Goal: Task Accomplishment & Management: Complete application form

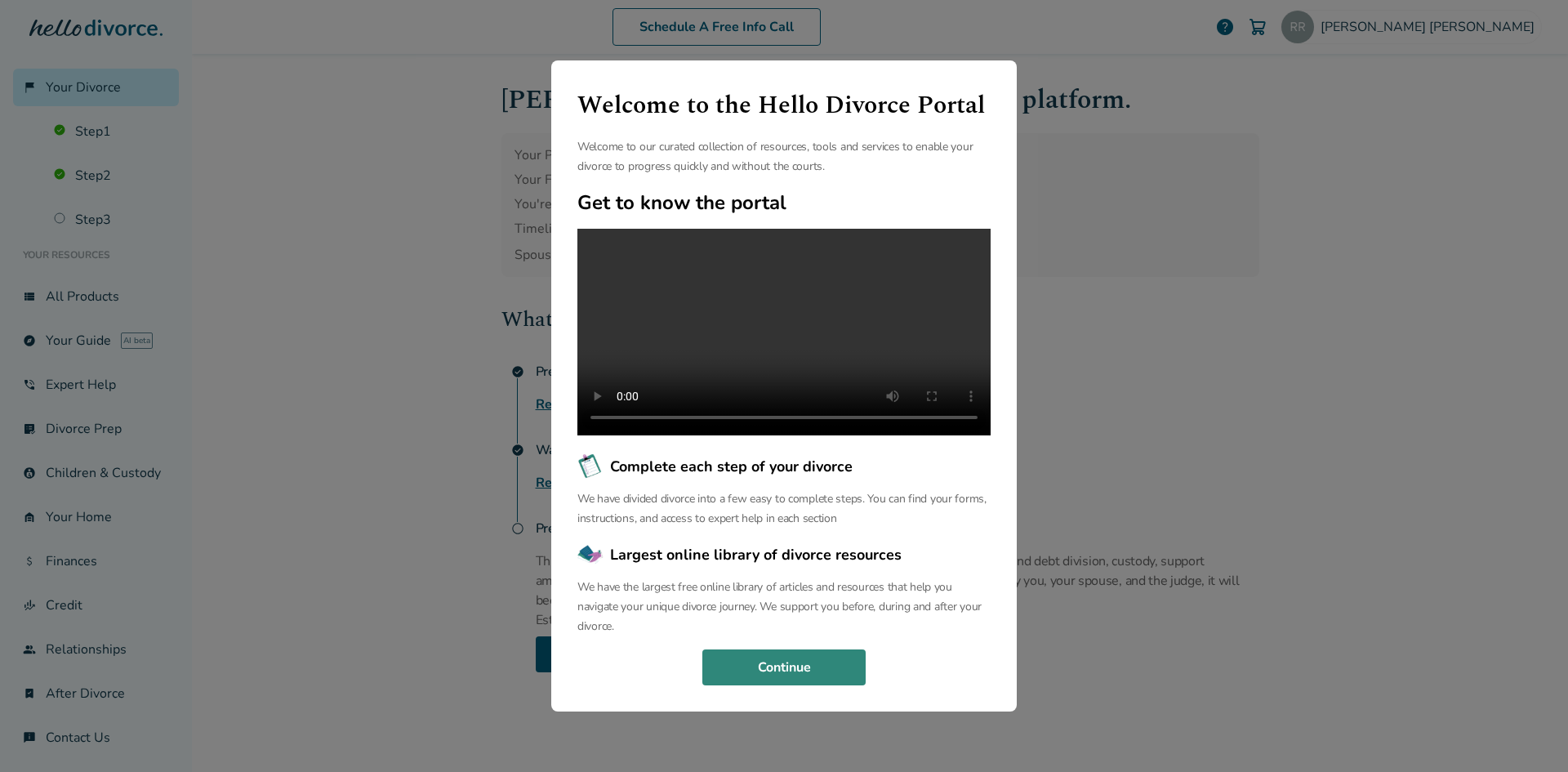
click at [833, 686] on button "Continue" at bounding box center [784, 666] width 163 height 36
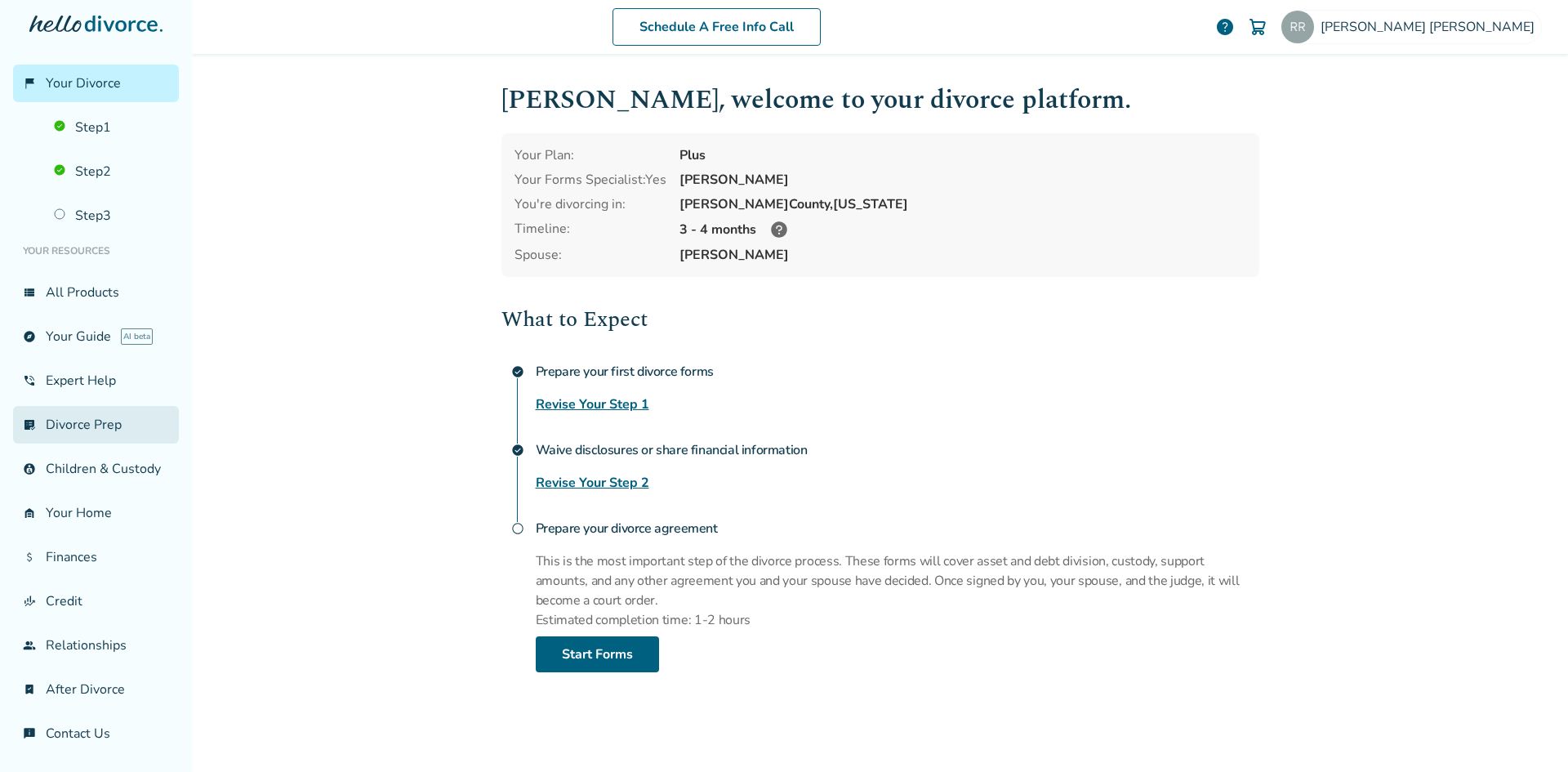
scroll to position [22, 0]
click at [96, 551] on link "attach_money Finances" at bounding box center [95, 557] width 166 height 38
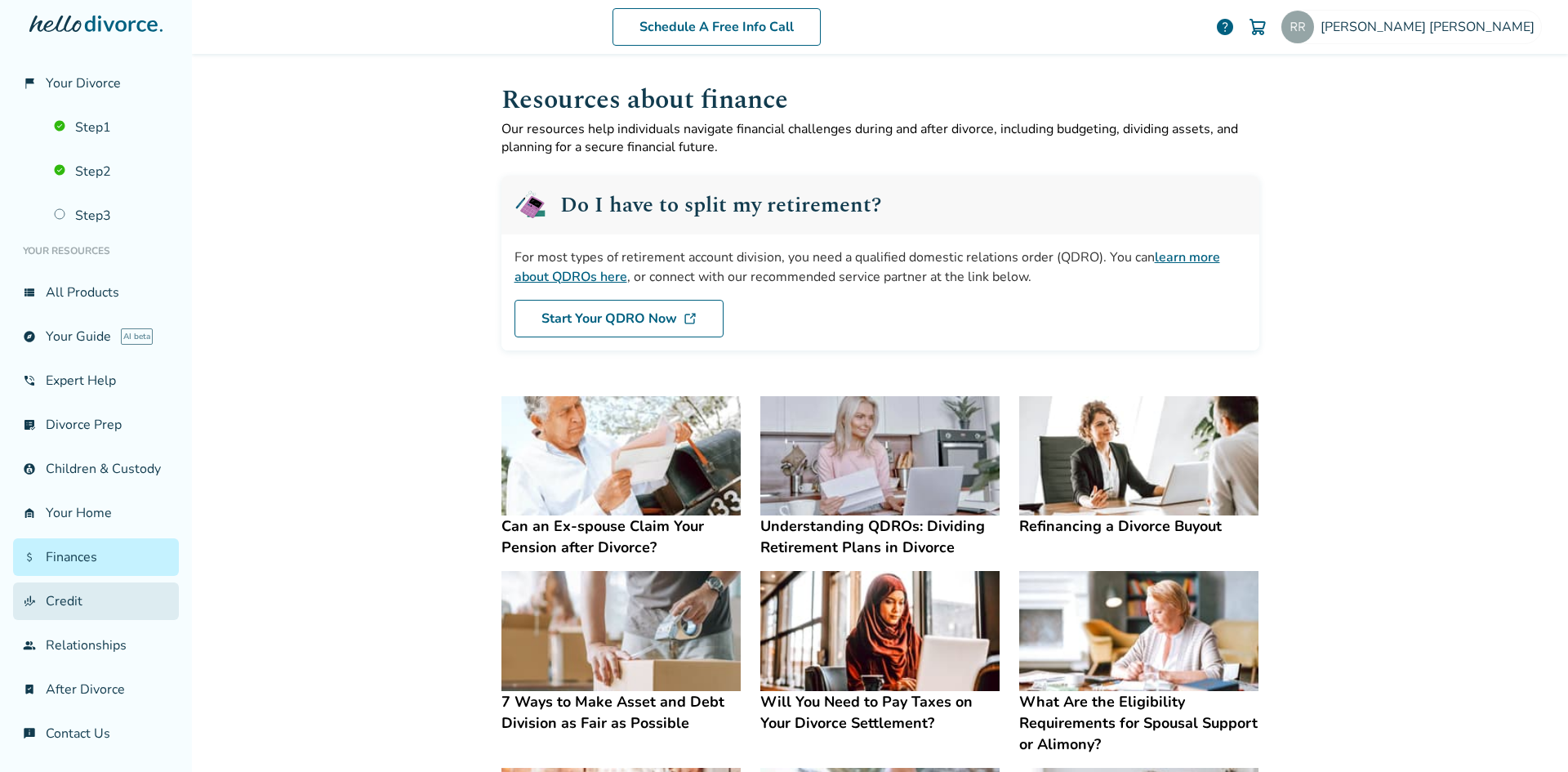
click at [76, 607] on link "finance_mode Credit" at bounding box center [95, 600] width 166 height 38
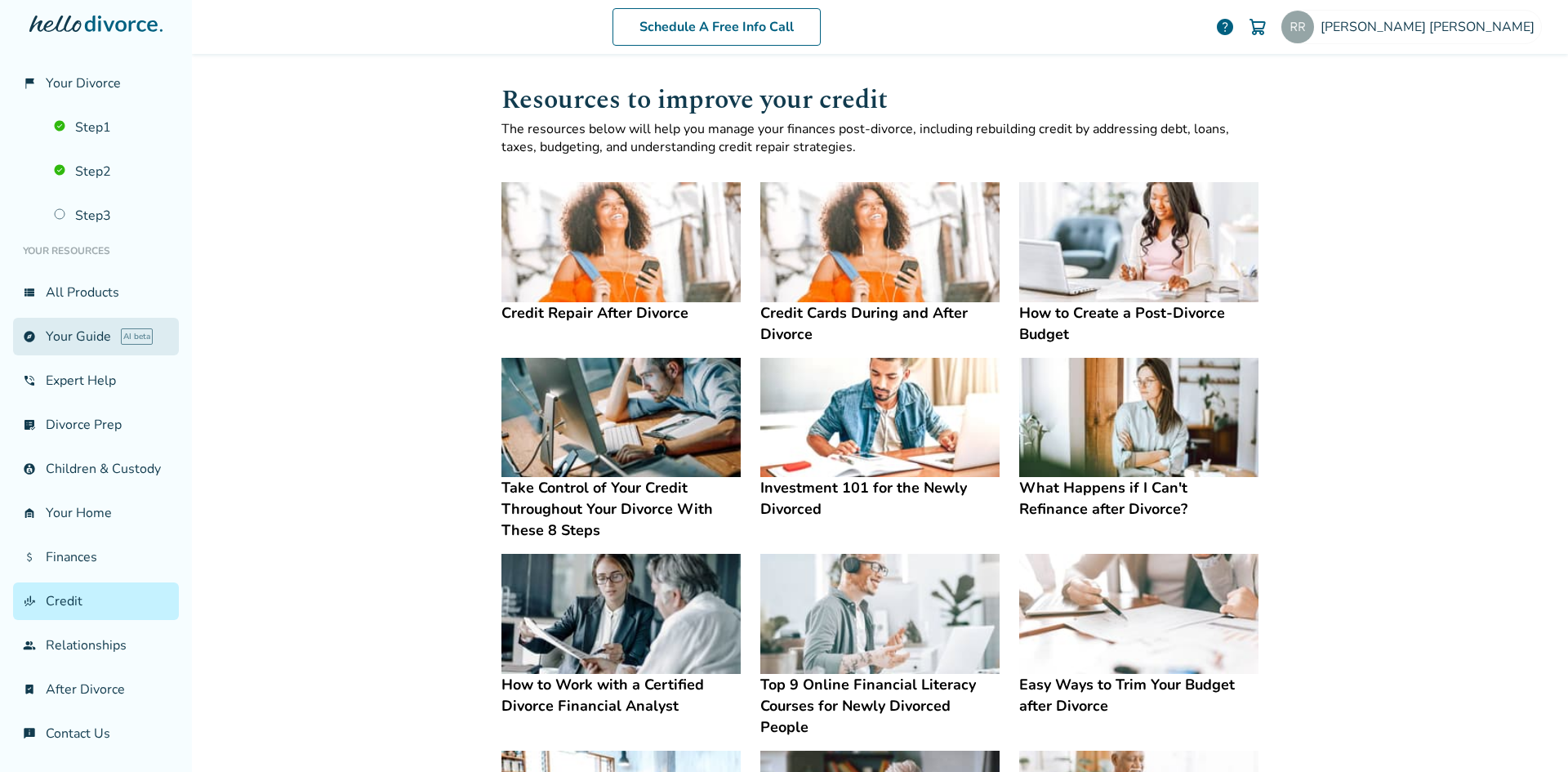
click at [75, 329] on link "explore Your Guide AI beta" at bounding box center [95, 337] width 166 height 38
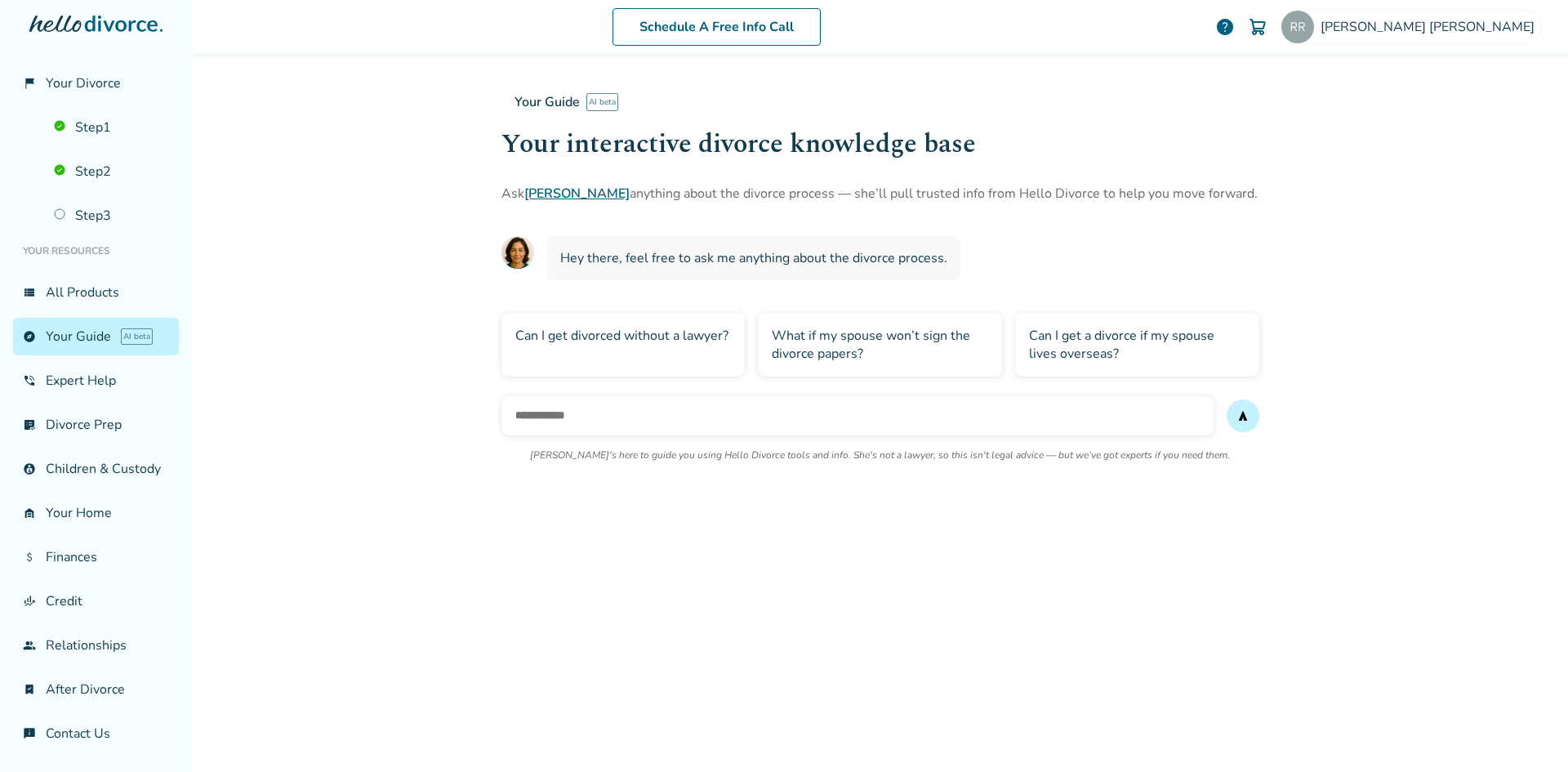
click at [81, 297] on ul "Your Resources view_list All Products explore Your Guide AI beta phone_in_talk …" at bounding box center [95, 494] width 166 height 518
click at [82, 276] on link "view_list All Products" at bounding box center [95, 292] width 166 height 38
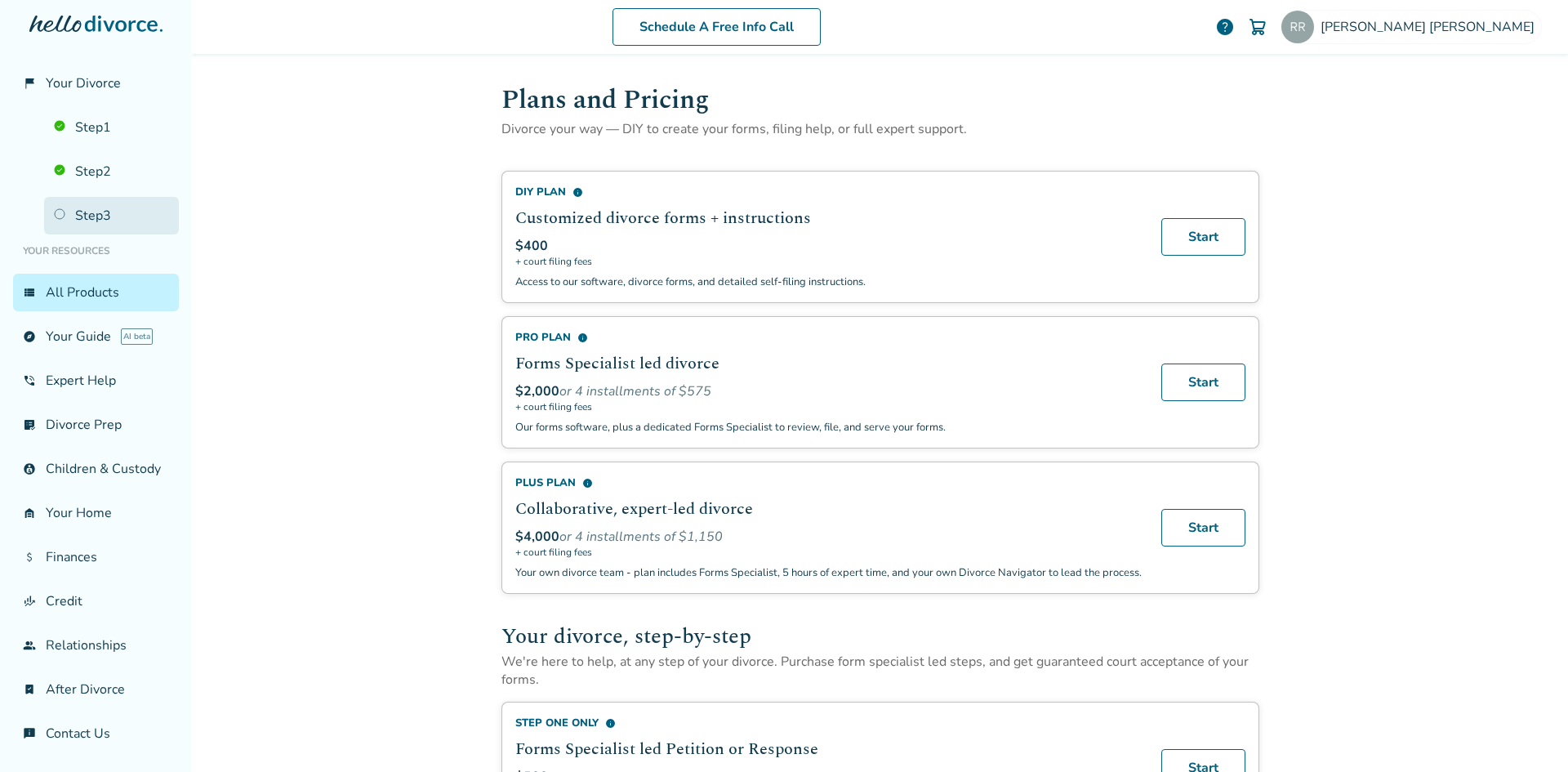
click at [96, 204] on link "Step 3" at bounding box center [111, 215] width 135 height 38
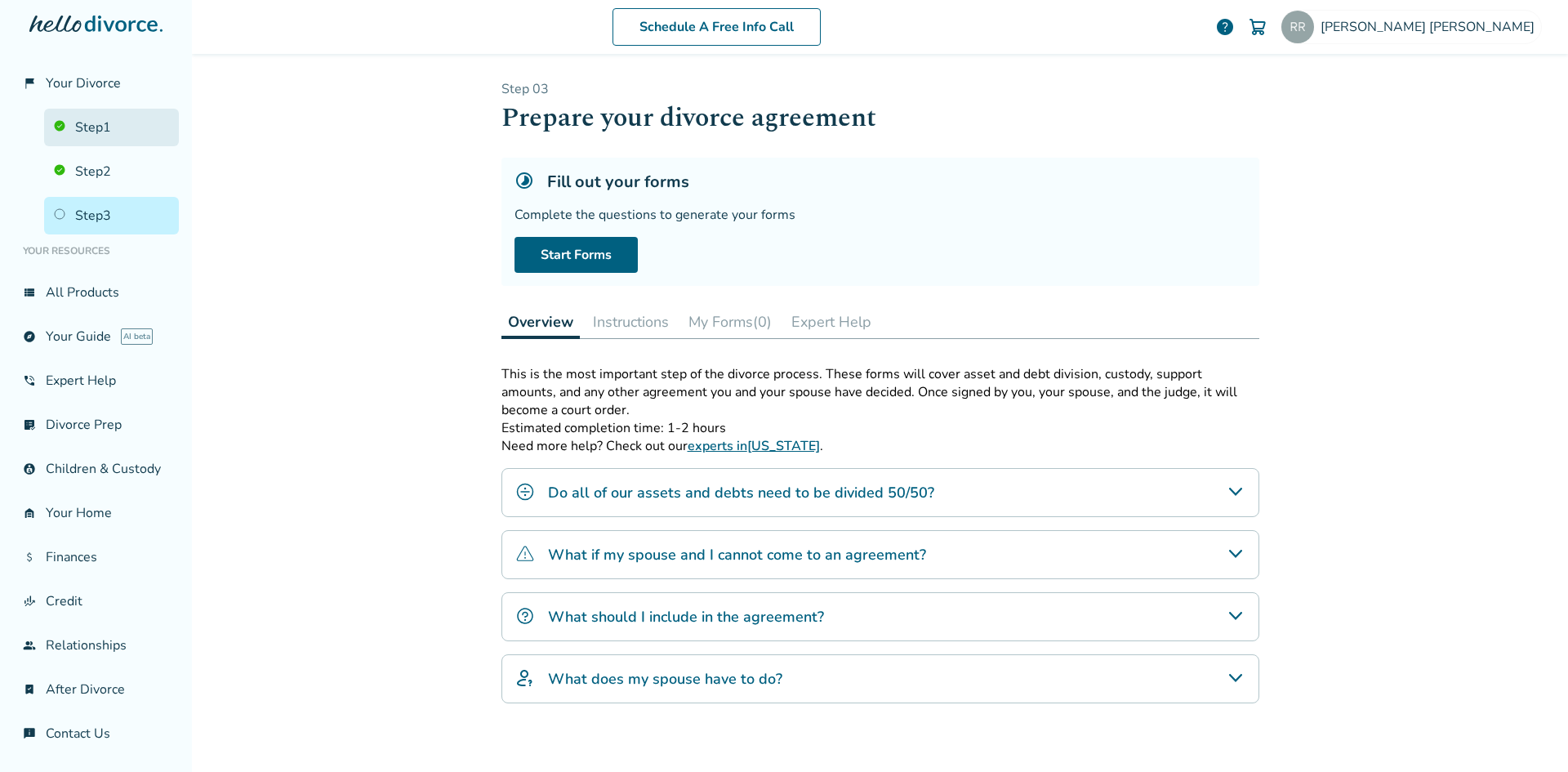
click at [107, 114] on link "Step 1" at bounding box center [111, 127] width 135 height 38
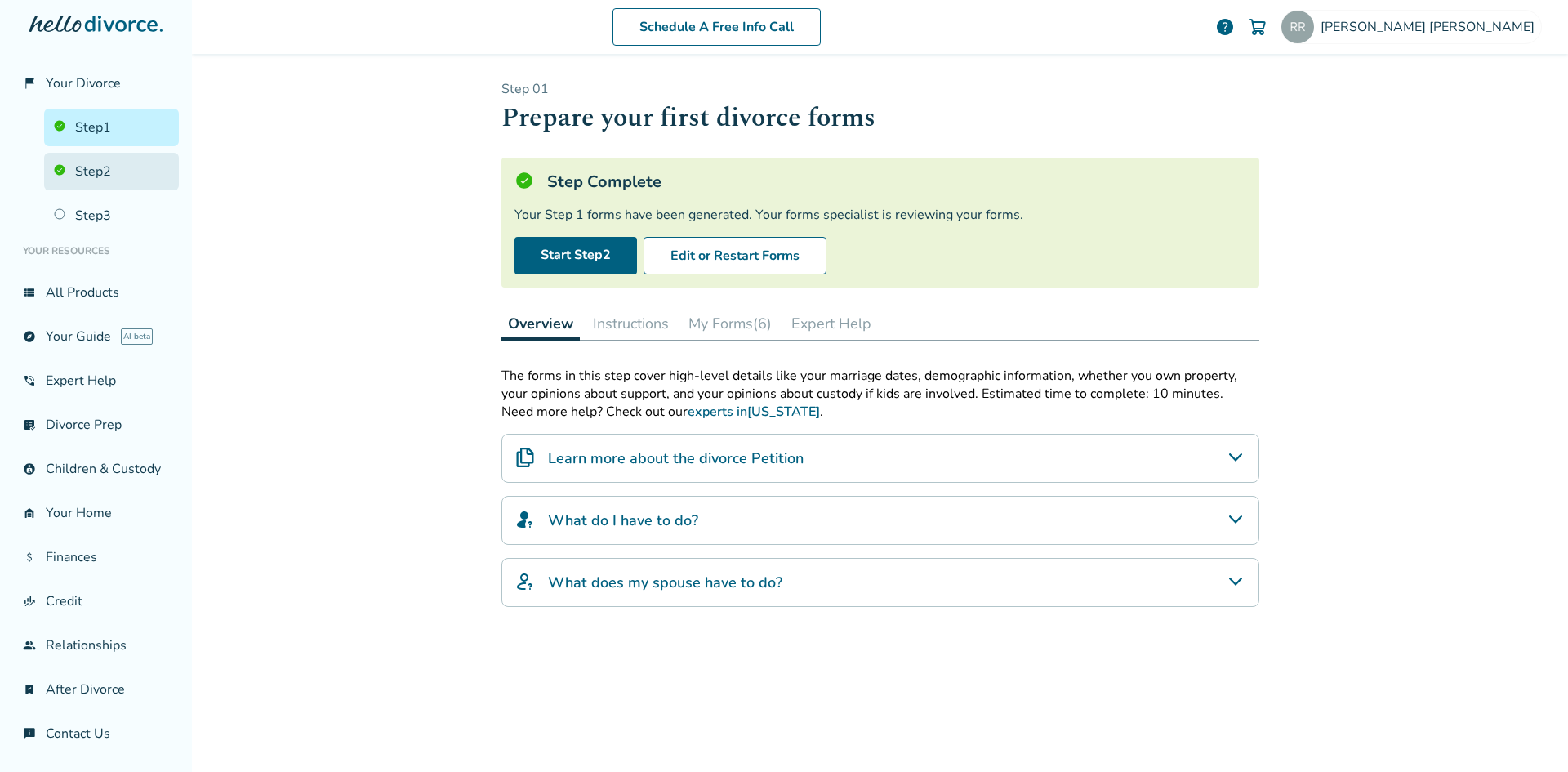
click at [103, 152] on link "Step 2" at bounding box center [111, 171] width 135 height 38
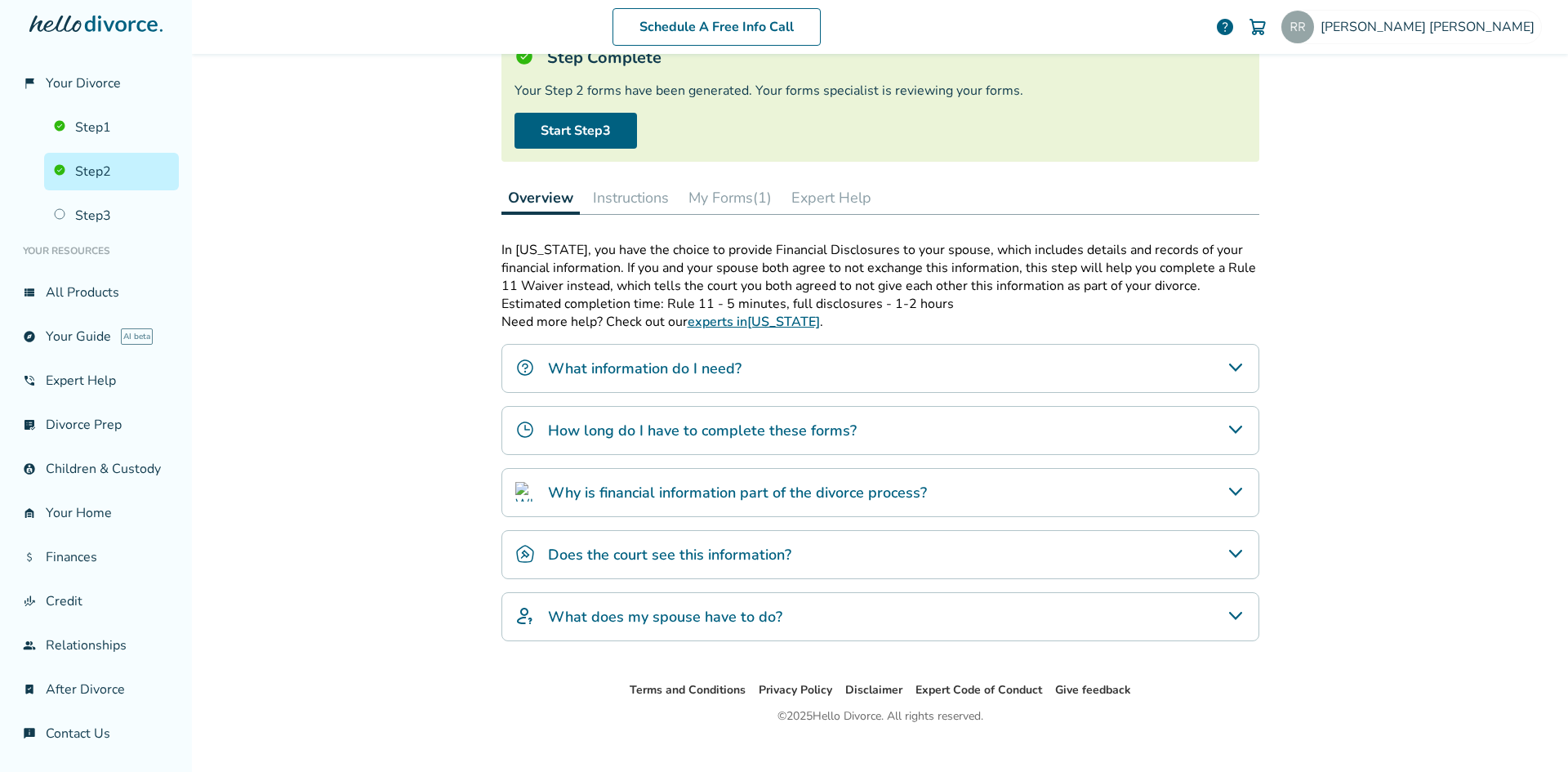
scroll to position [147, 0]
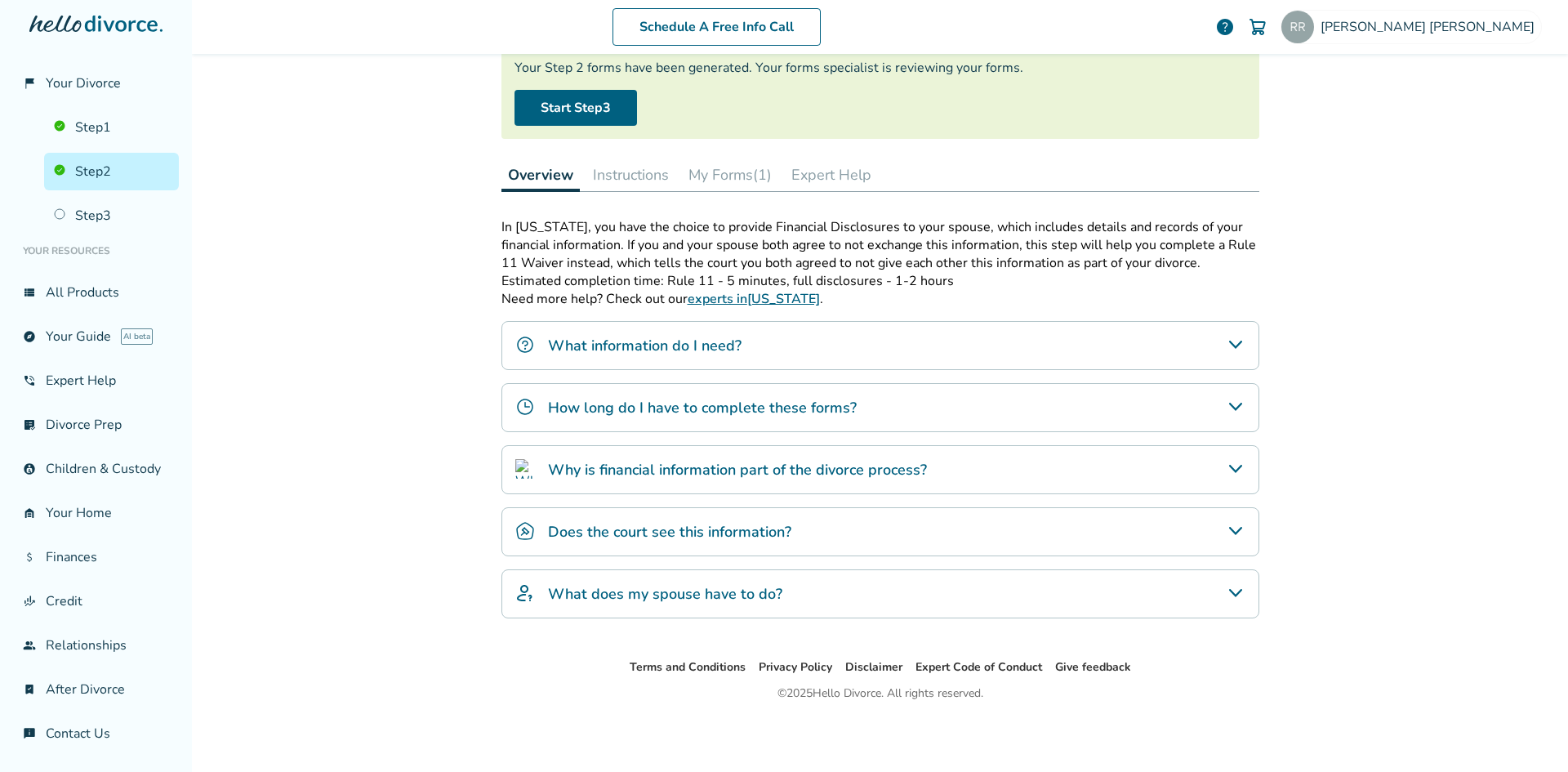
click at [714, 178] on button "My Forms (1)" at bounding box center [729, 175] width 96 height 33
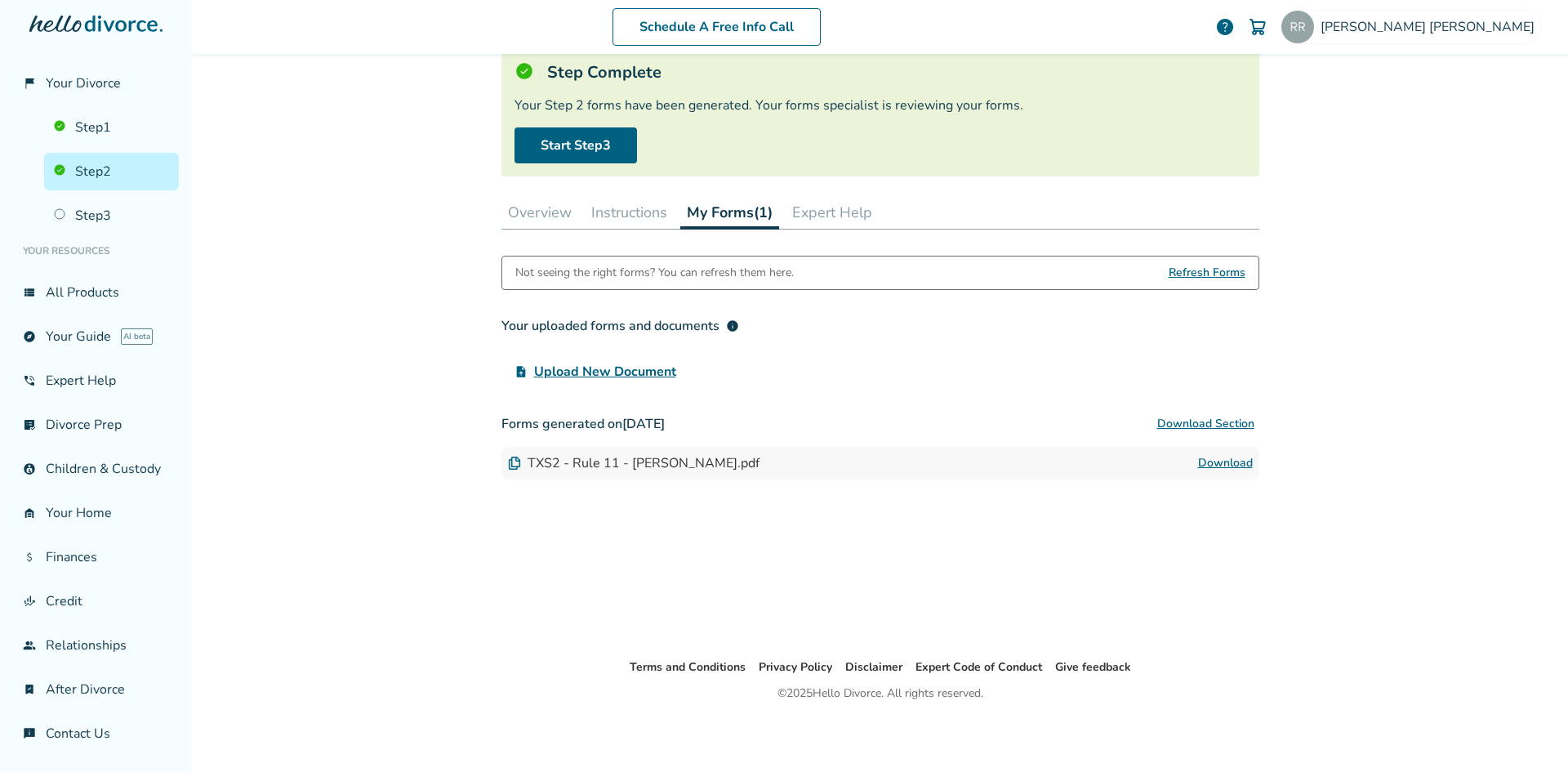
click at [1227, 461] on link "Download" at bounding box center [1225, 463] width 54 height 19
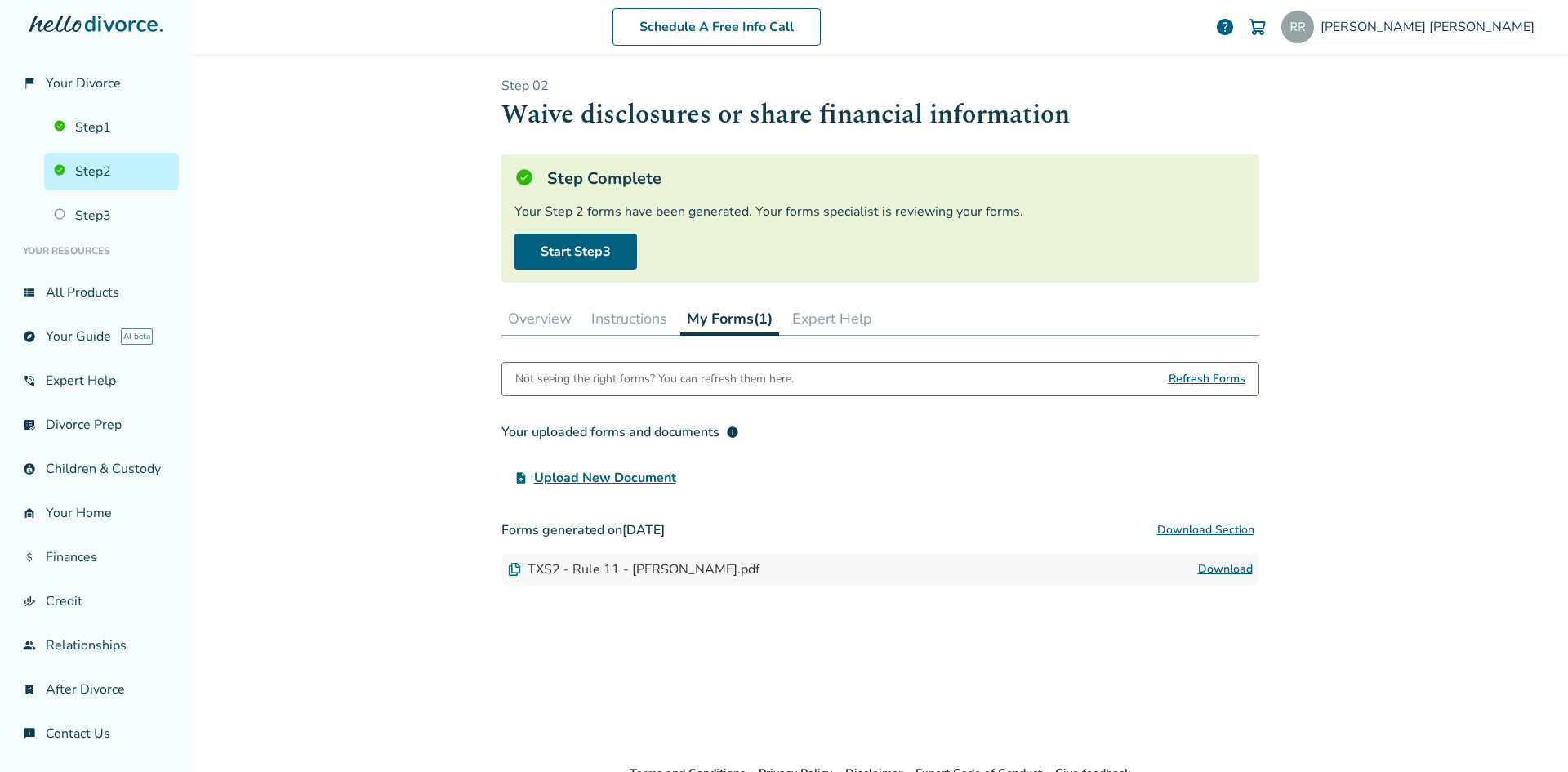
scroll to position [0, 0]
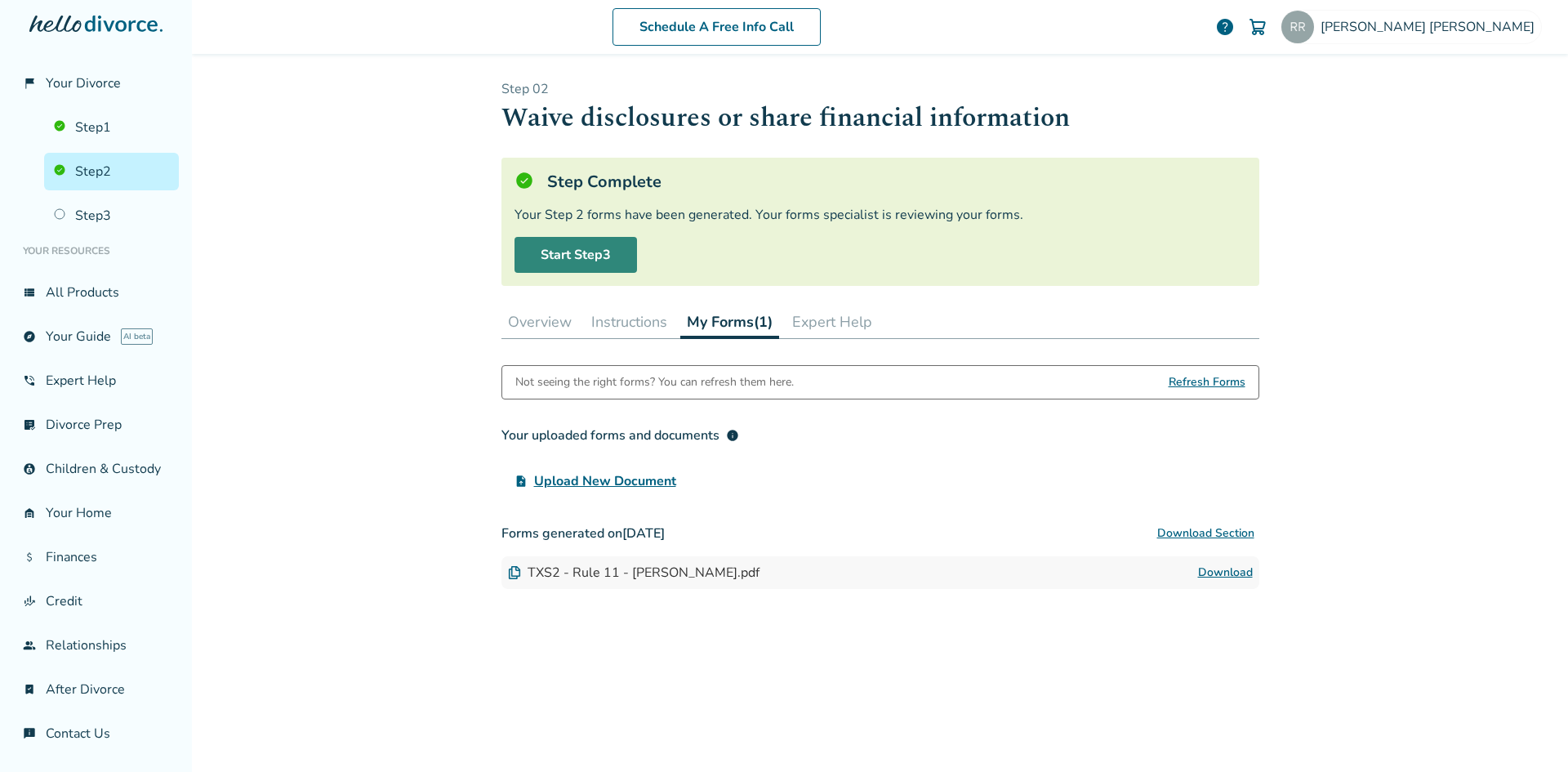
click at [558, 249] on link "Start Step 3" at bounding box center [576, 254] width 122 height 36
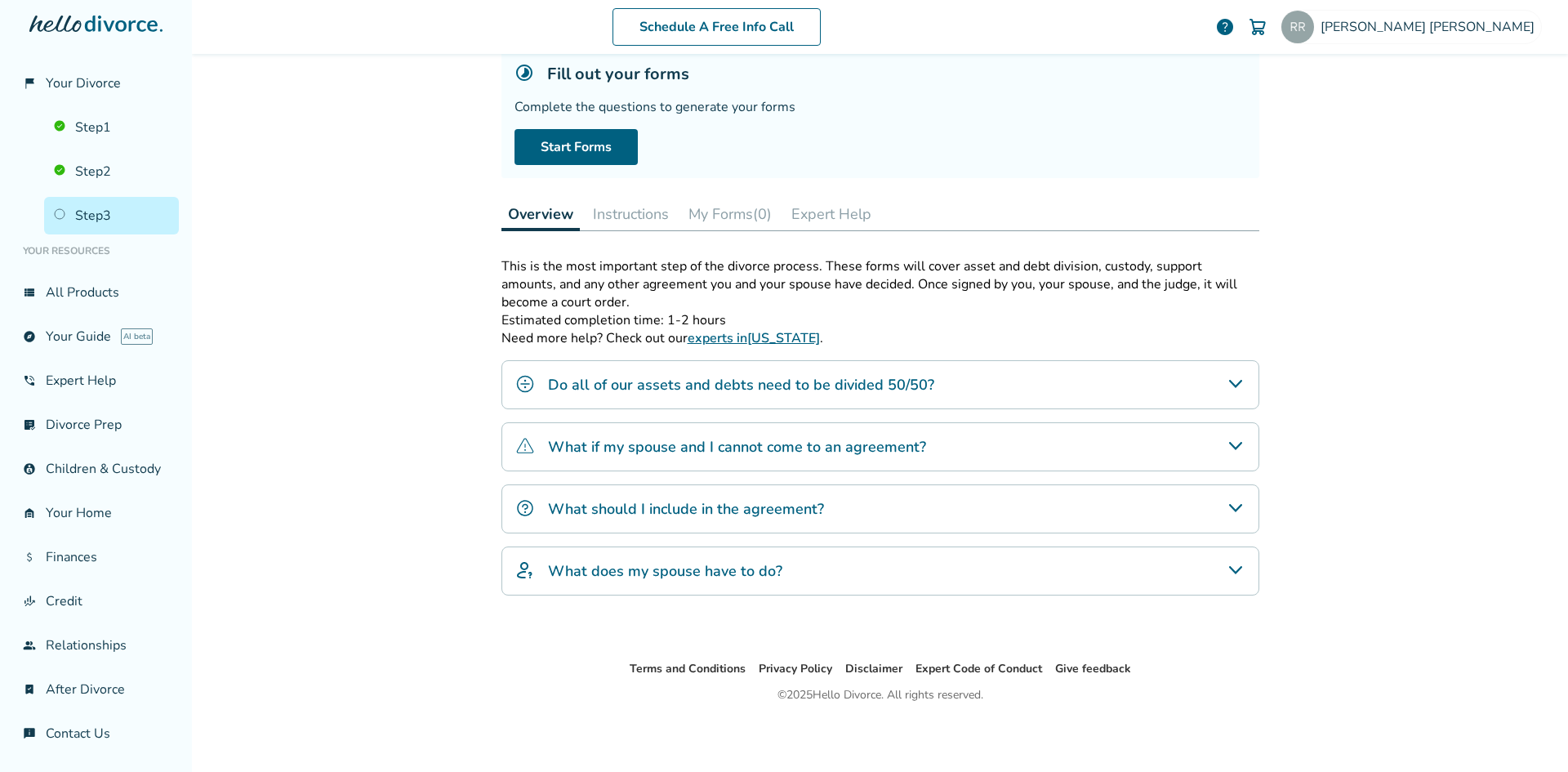
scroll to position [110, 0]
click at [1227, 517] on div "What should I include in the agreement?" at bounding box center [880, 507] width 757 height 49
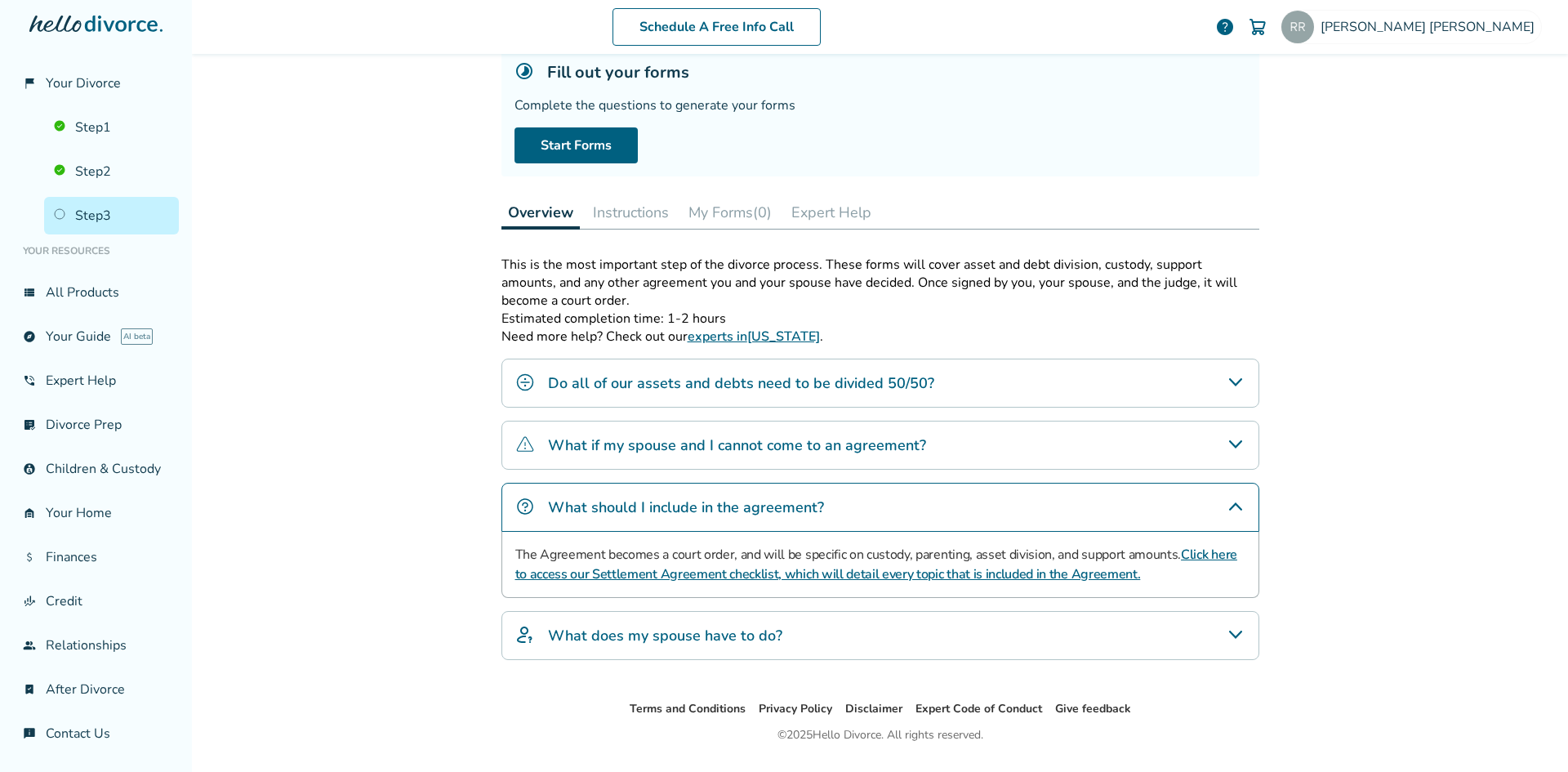
click at [1227, 517] on div "What should I include in the agreement?" at bounding box center [880, 507] width 757 height 49
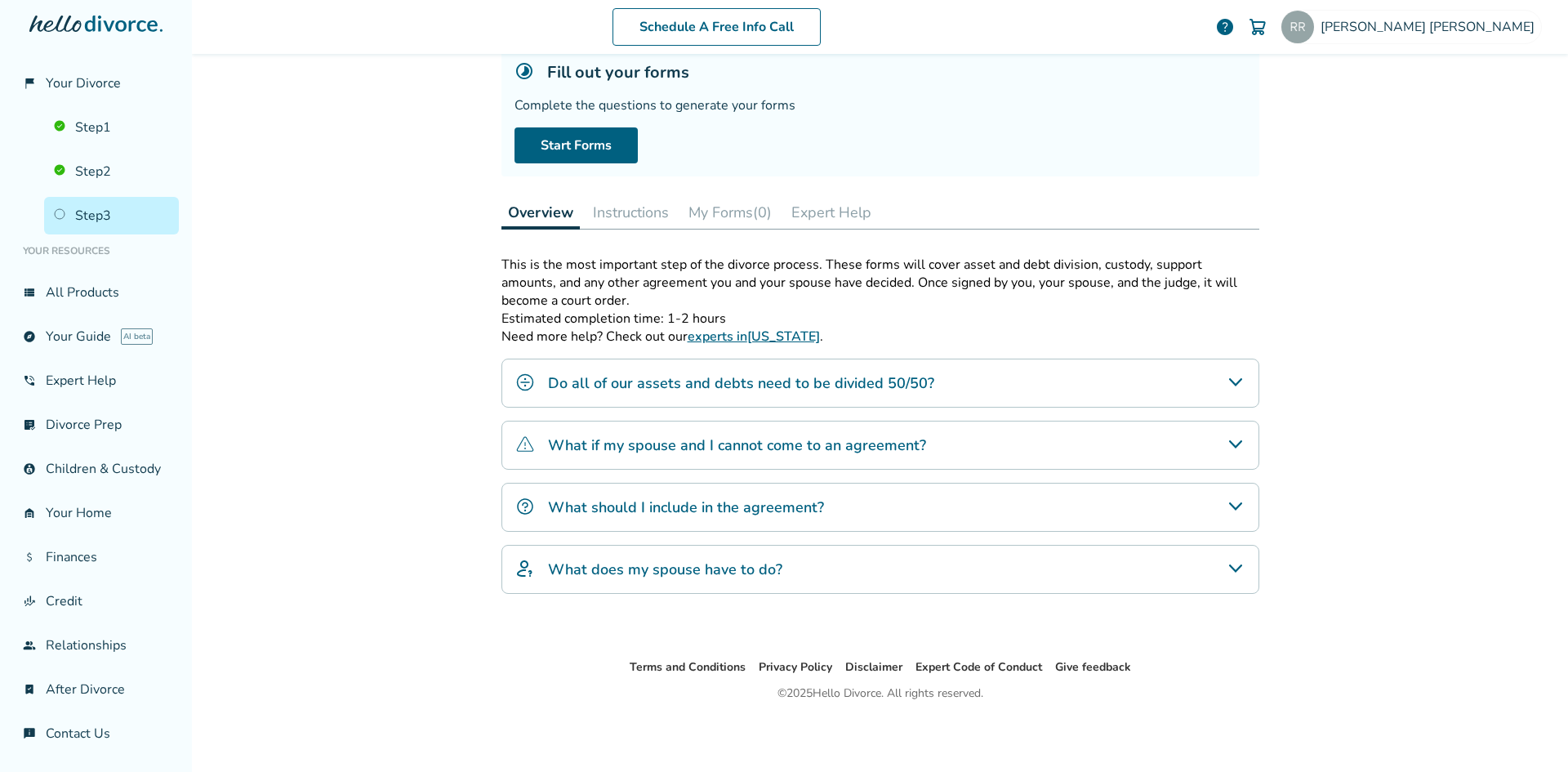
click at [1232, 575] on icon "What does my spouse have to do?" at bounding box center [1235, 568] width 19 height 19
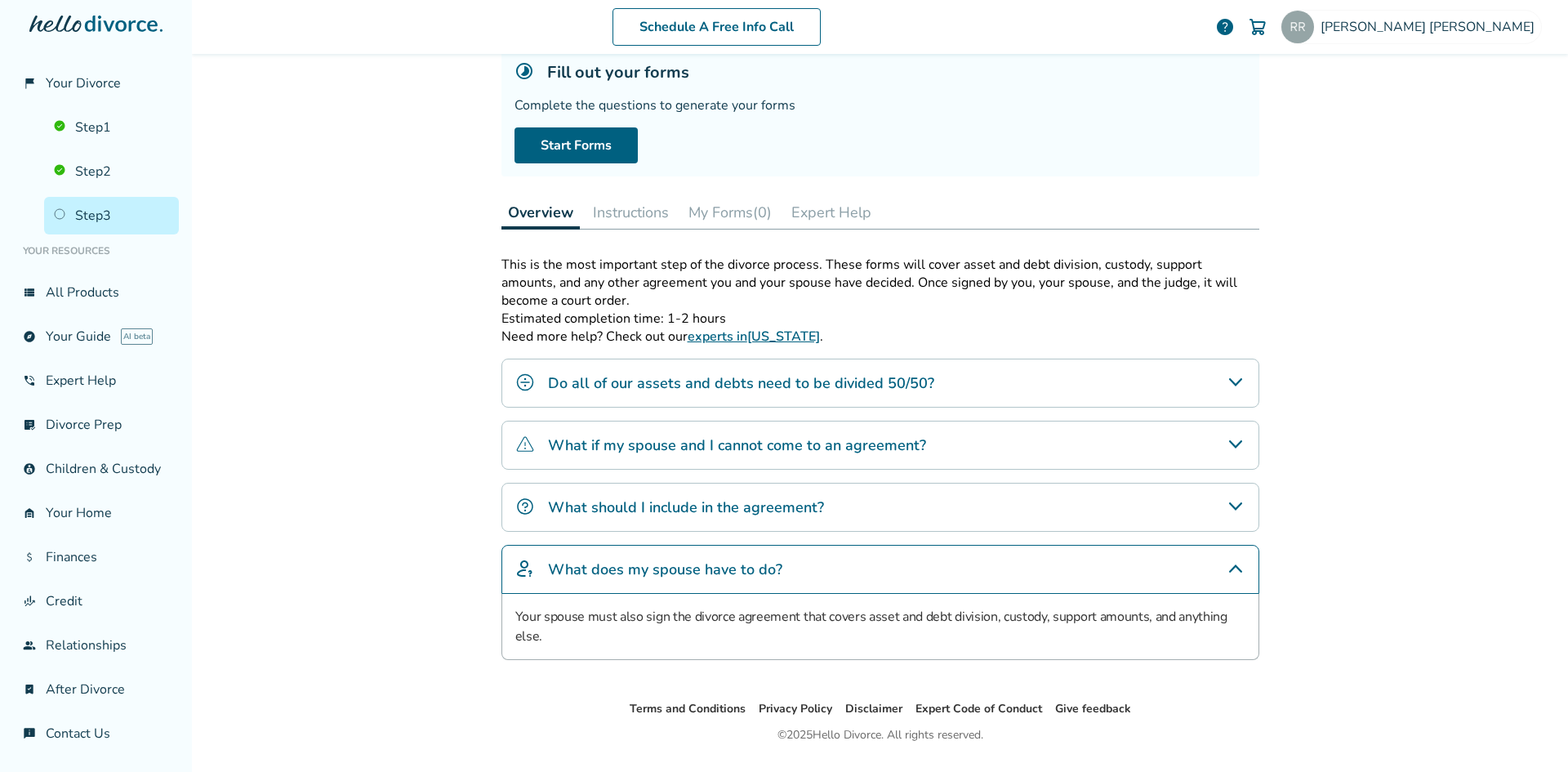
click at [1232, 575] on icon "What does my spouse have to do?" at bounding box center [1235, 568] width 19 height 19
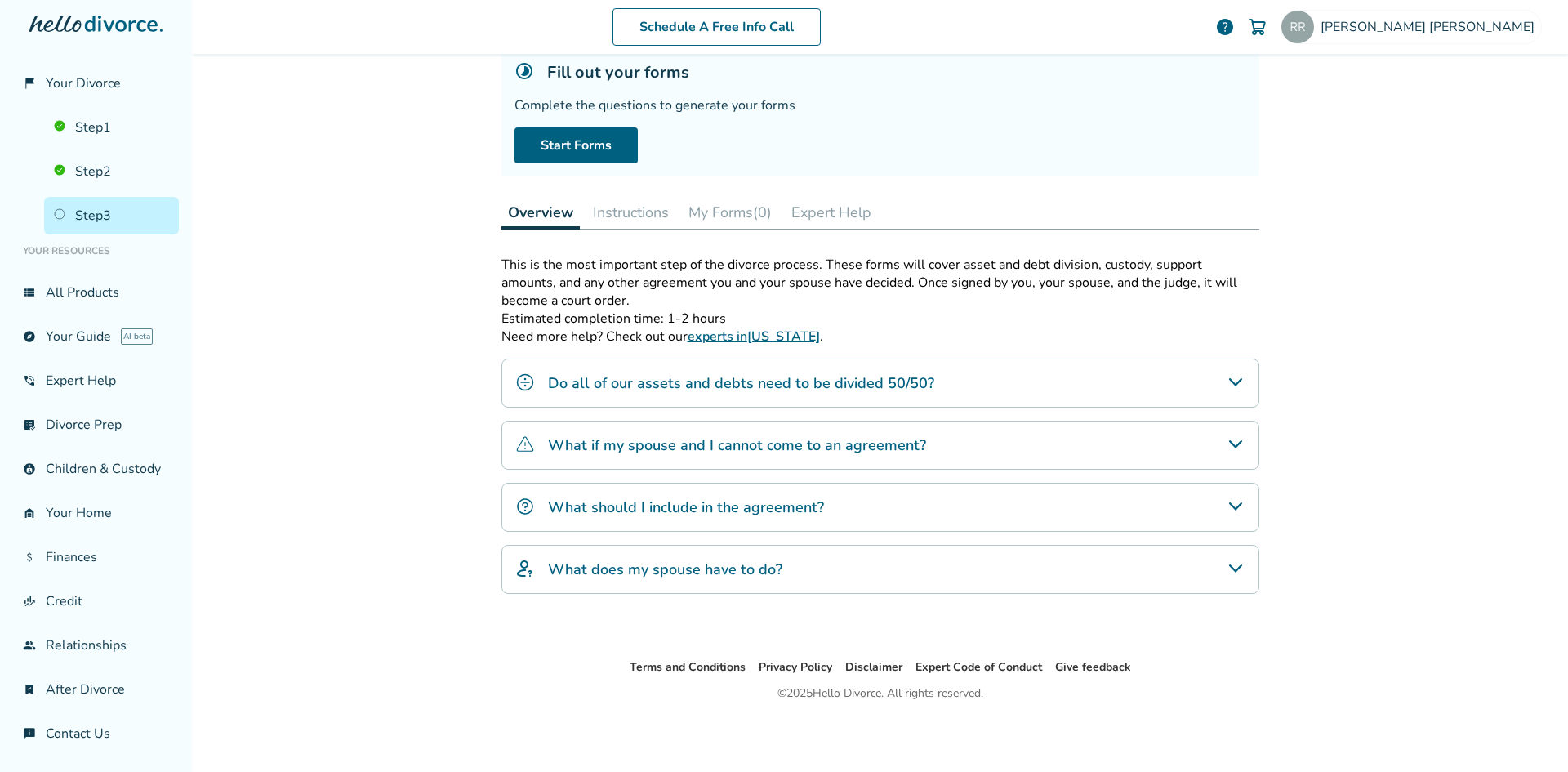
click at [85, 132] on ul "Step 1 Step 2 Step 3" at bounding box center [95, 168] width 166 height 132
click at [90, 152] on link "Step 2" at bounding box center [111, 171] width 135 height 38
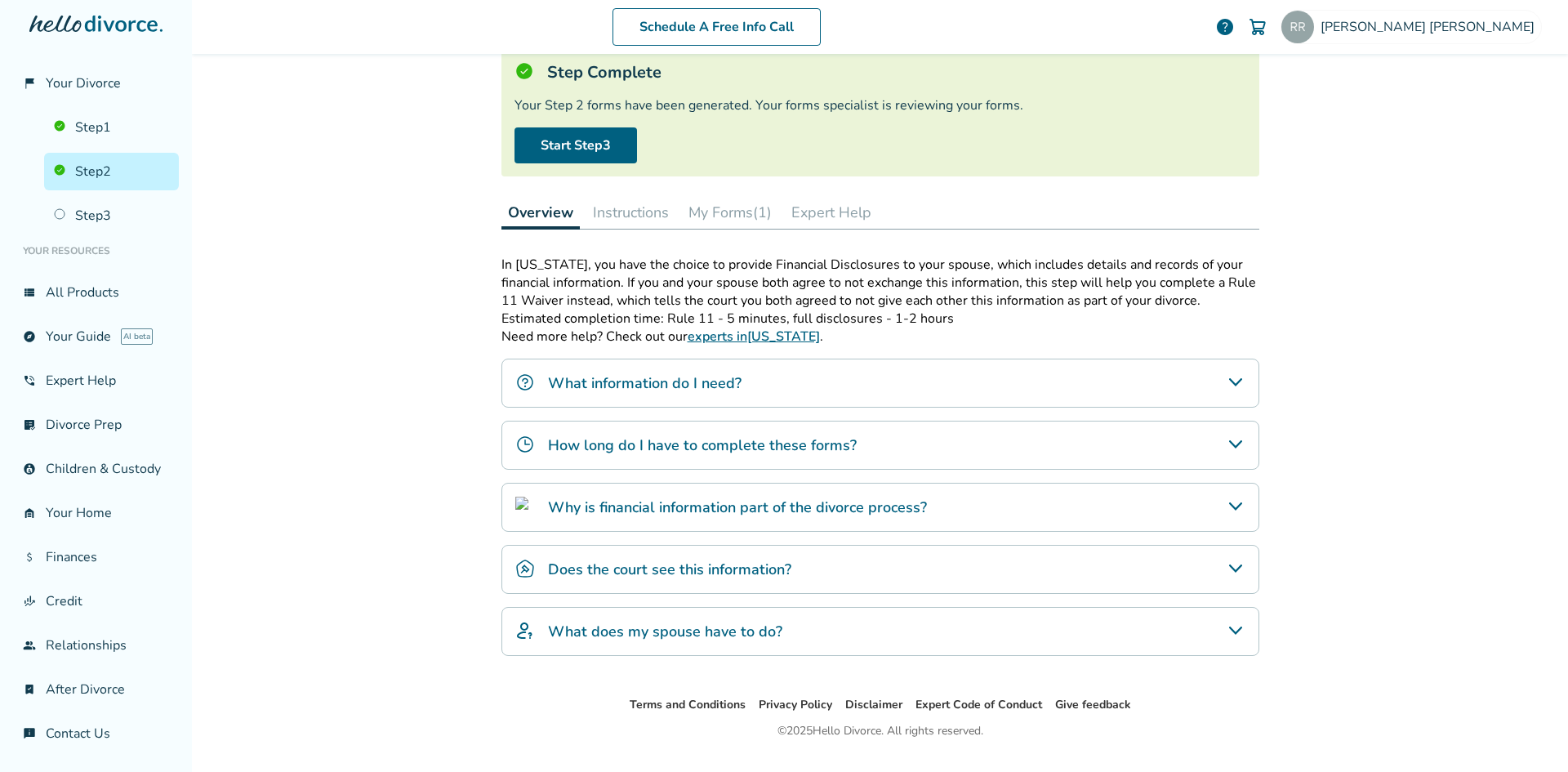
scroll to position [80, 0]
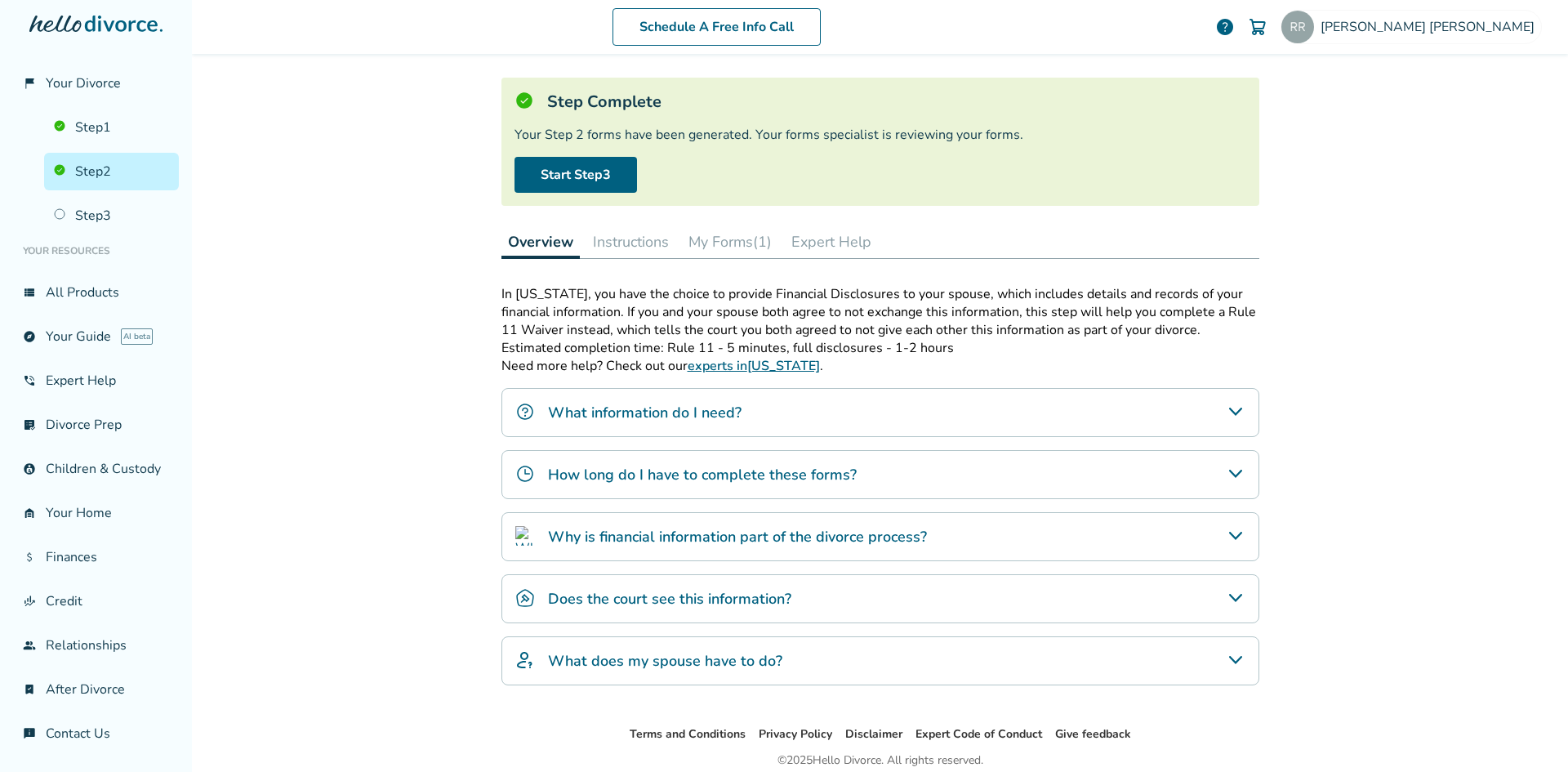
click at [1212, 664] on div "What does my spouse have to do?" at bounding box center [880, 660] width 757 height 49
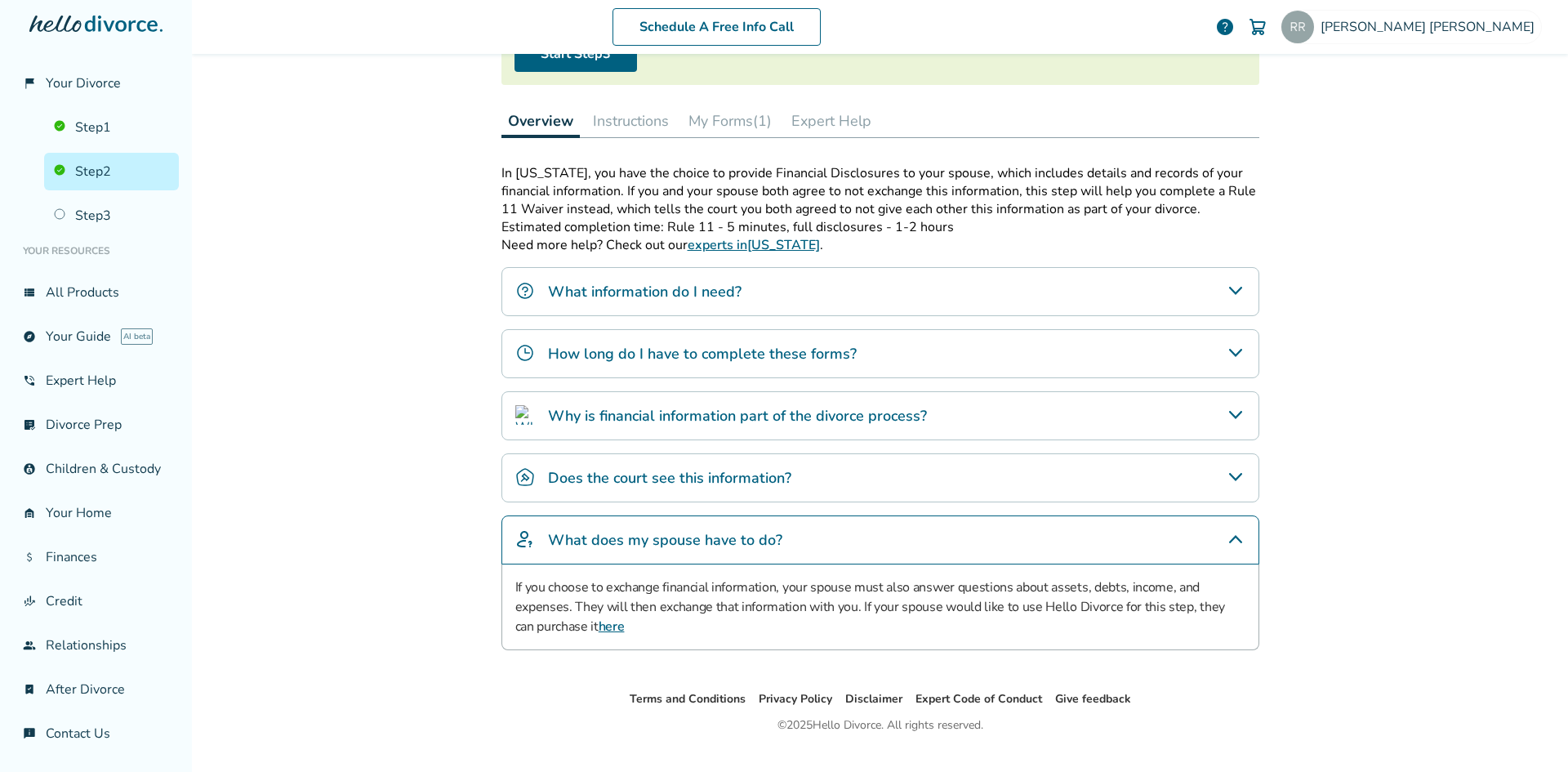
scroll to position [233, 0]
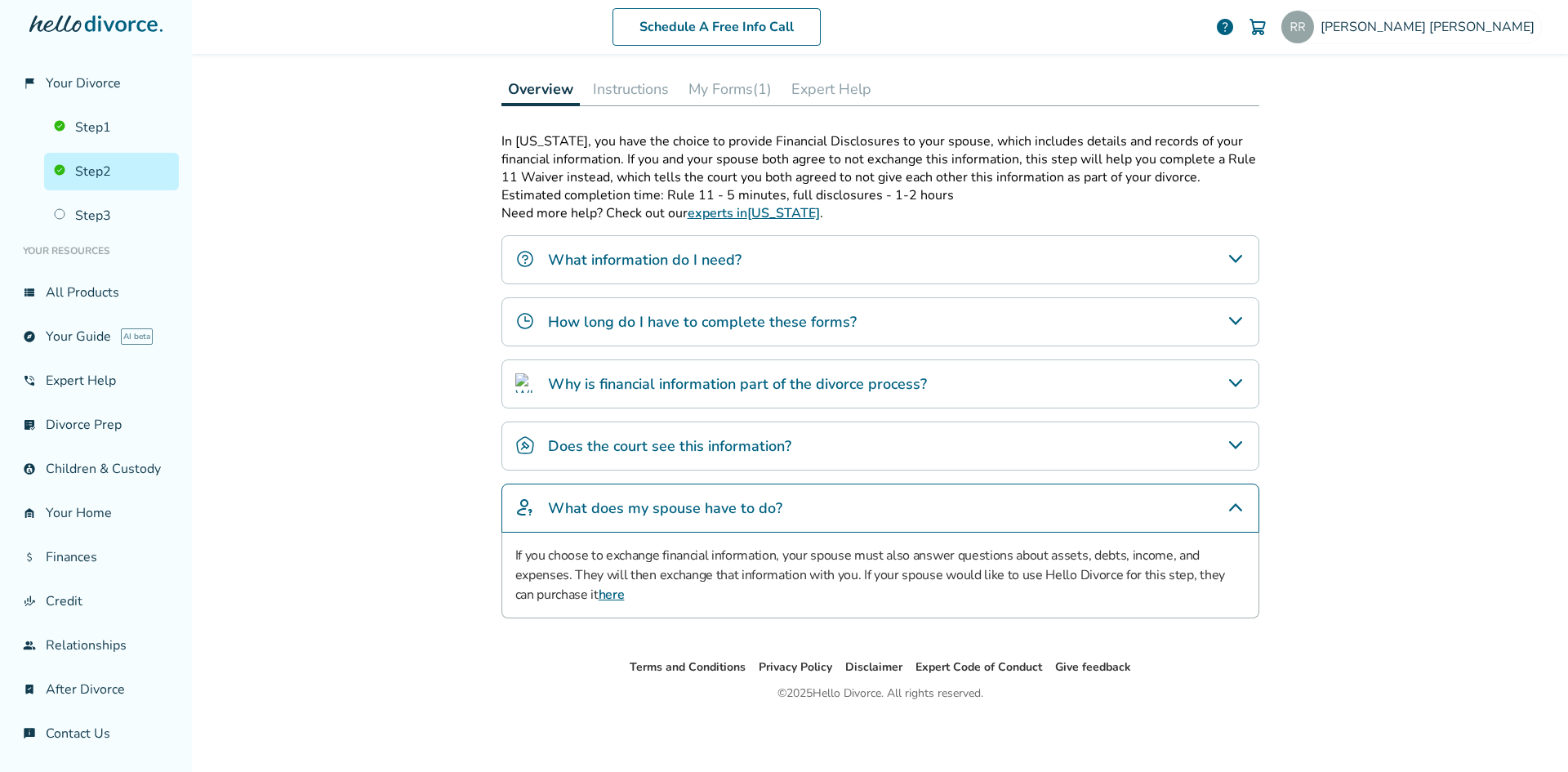
click at [1228, 511] on icon "What does my spouse have to do?" at bounding box center [1235, 507] width 19 height 19
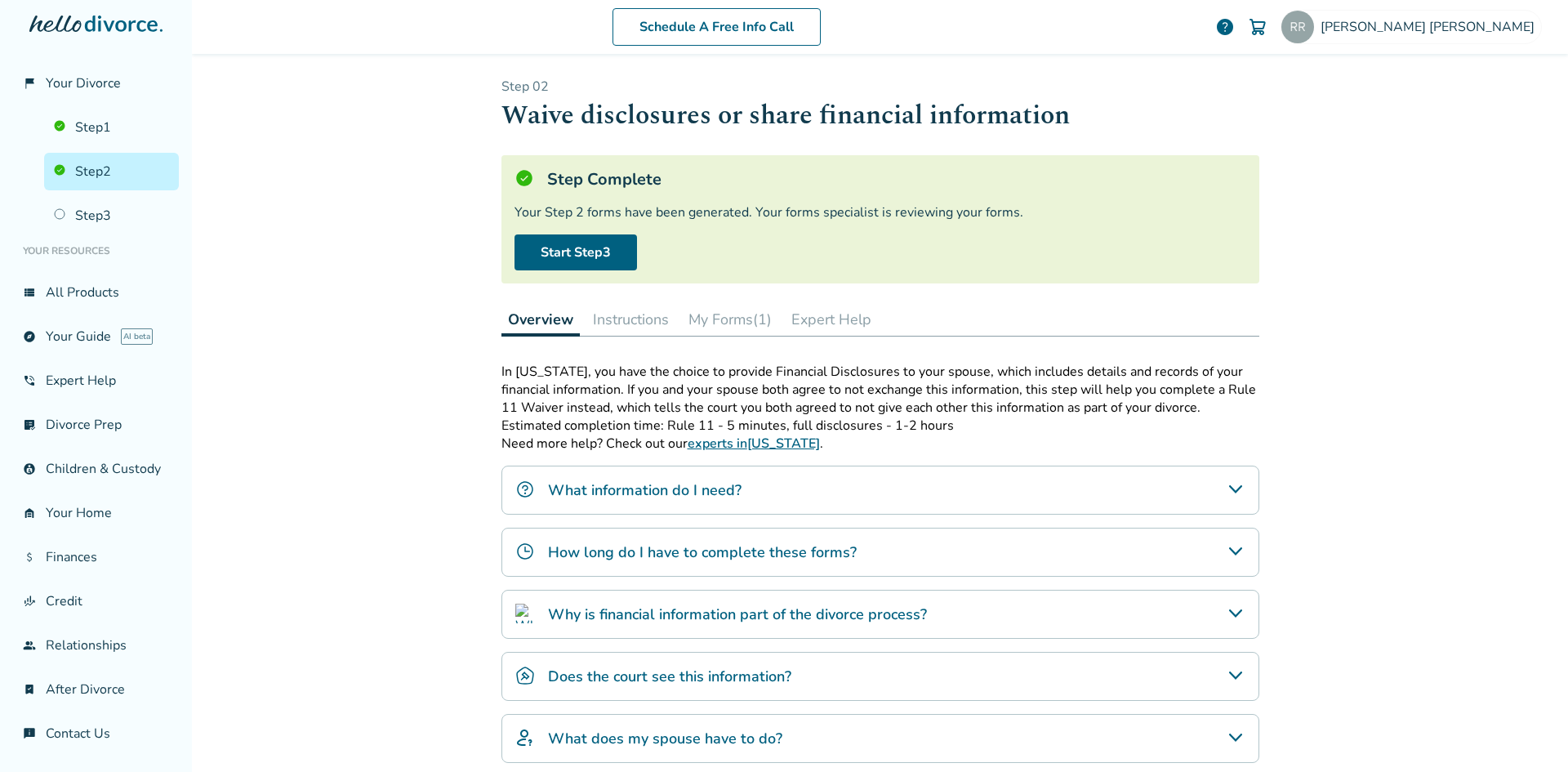
scroll to position [0, 0]
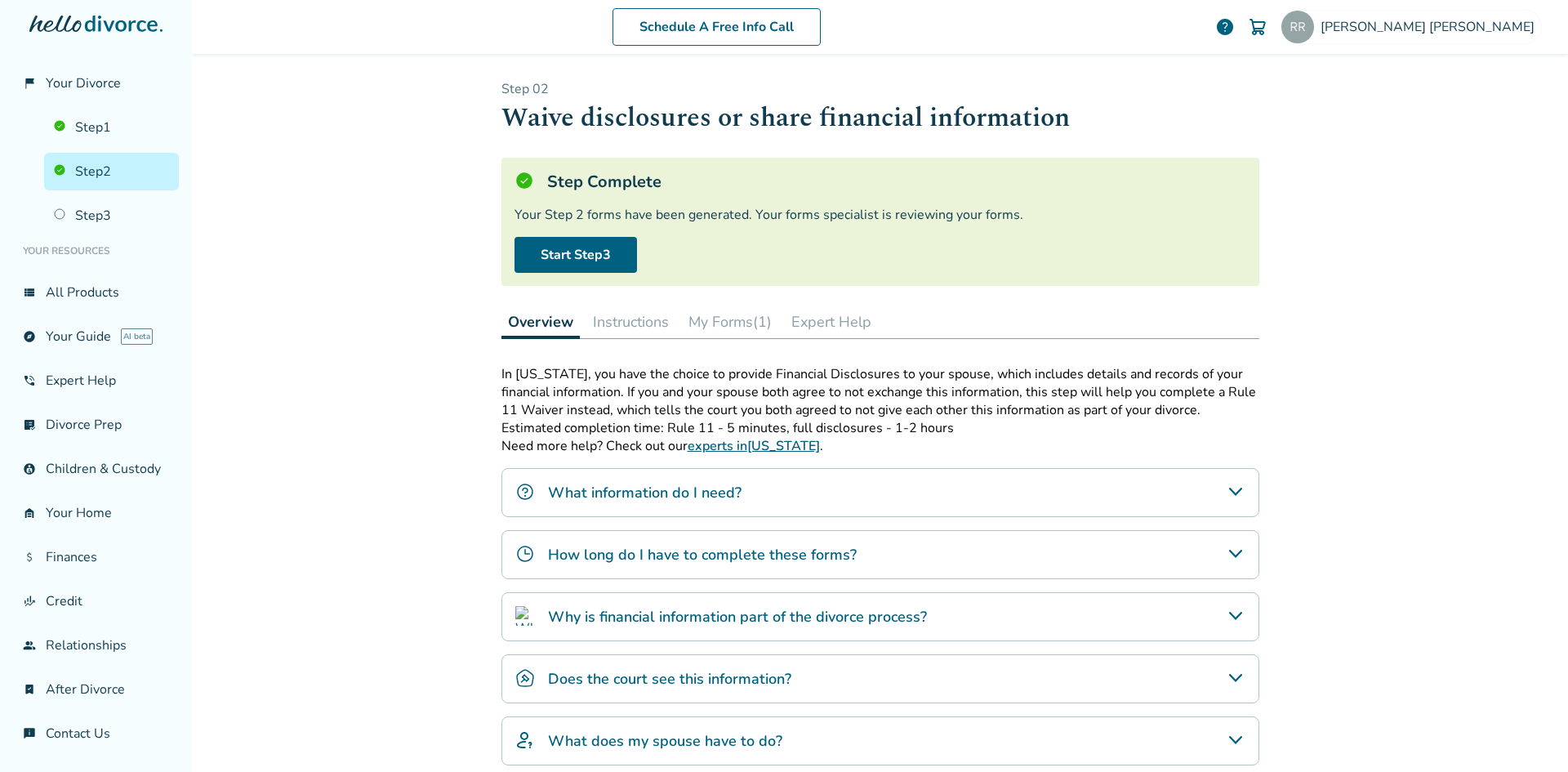
click at [726, 325] on button "My Forms (1)" at bounding box center [729, 322] width 96 height 33
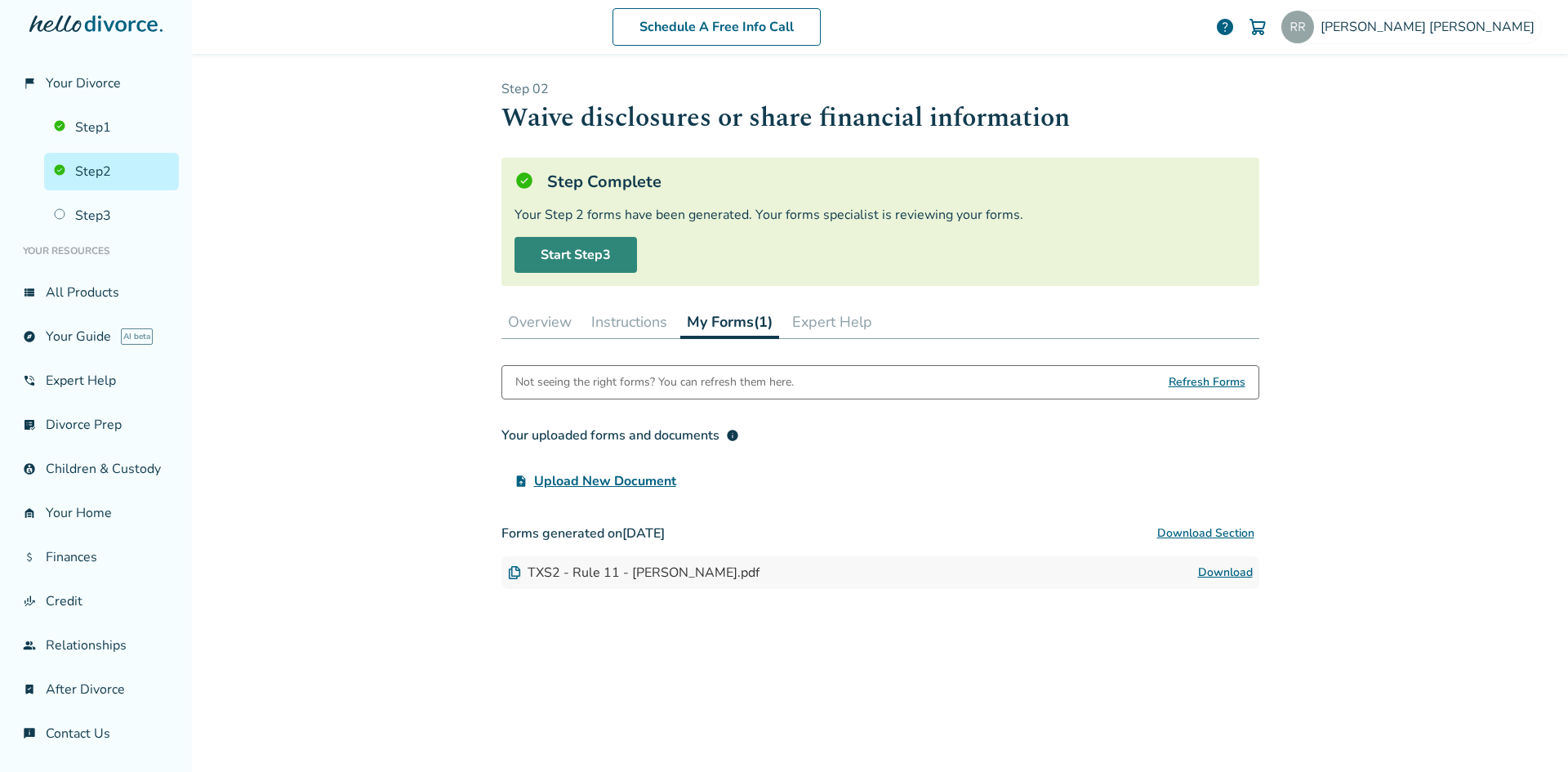
click at [576, 261] on link "Start Step 3" at bounding box center [576, 254] width 122 height 36
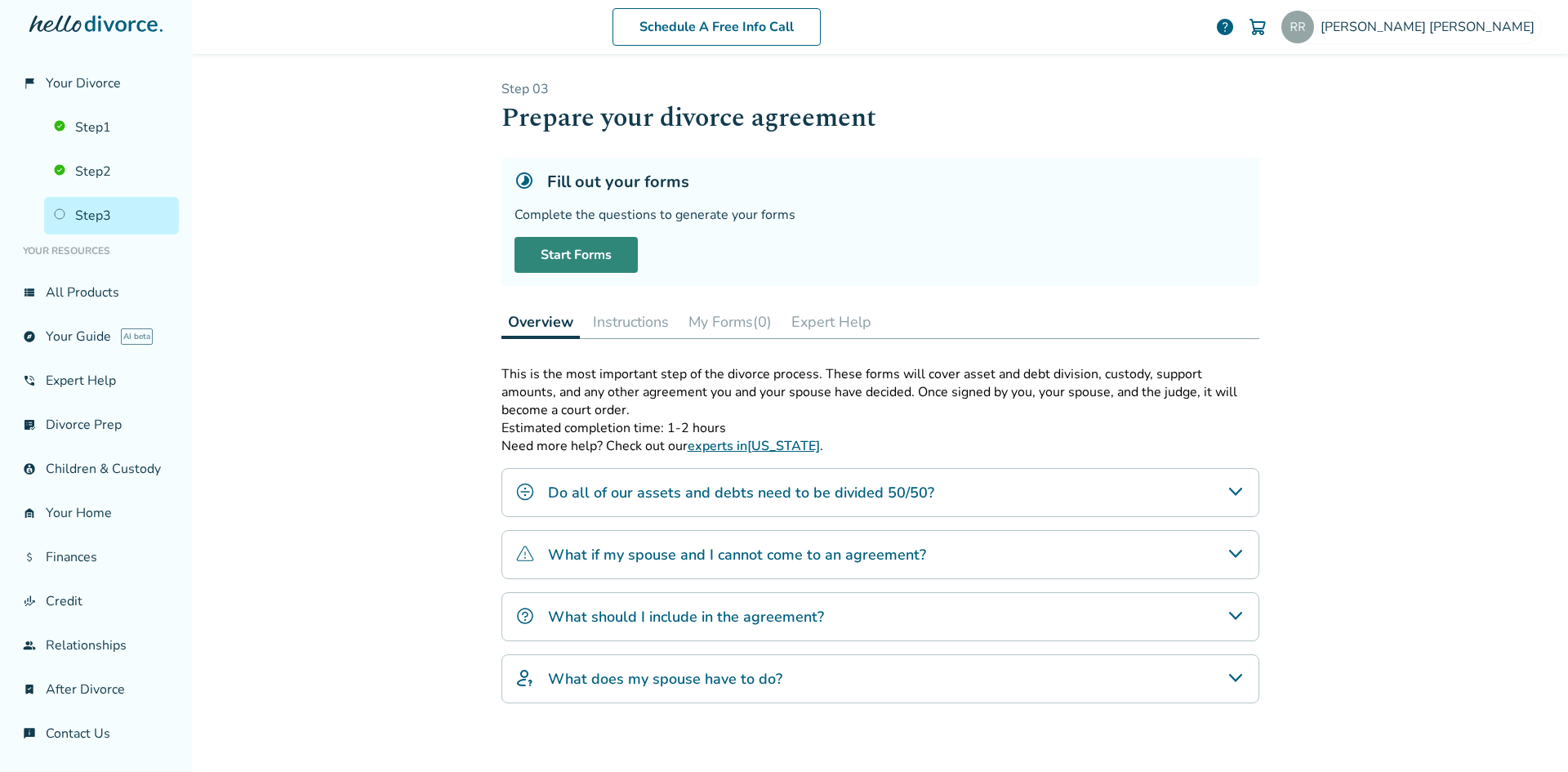
click at [576, 261] on link "Start Forms" at bounding box center [576, 254] width 123 height 36
